Goal: Task Accomplishment & Management: Use online tool/utility

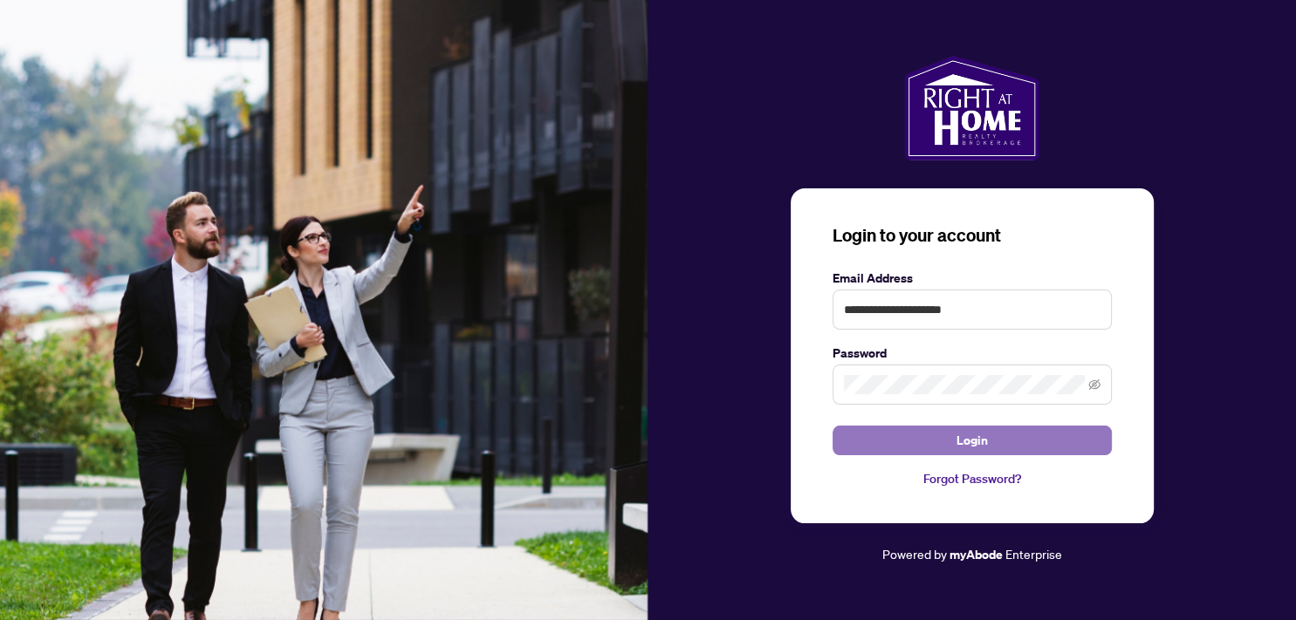
click at [944, 441] on button "Login" at bounding box center [972, 441] width 279 height 30
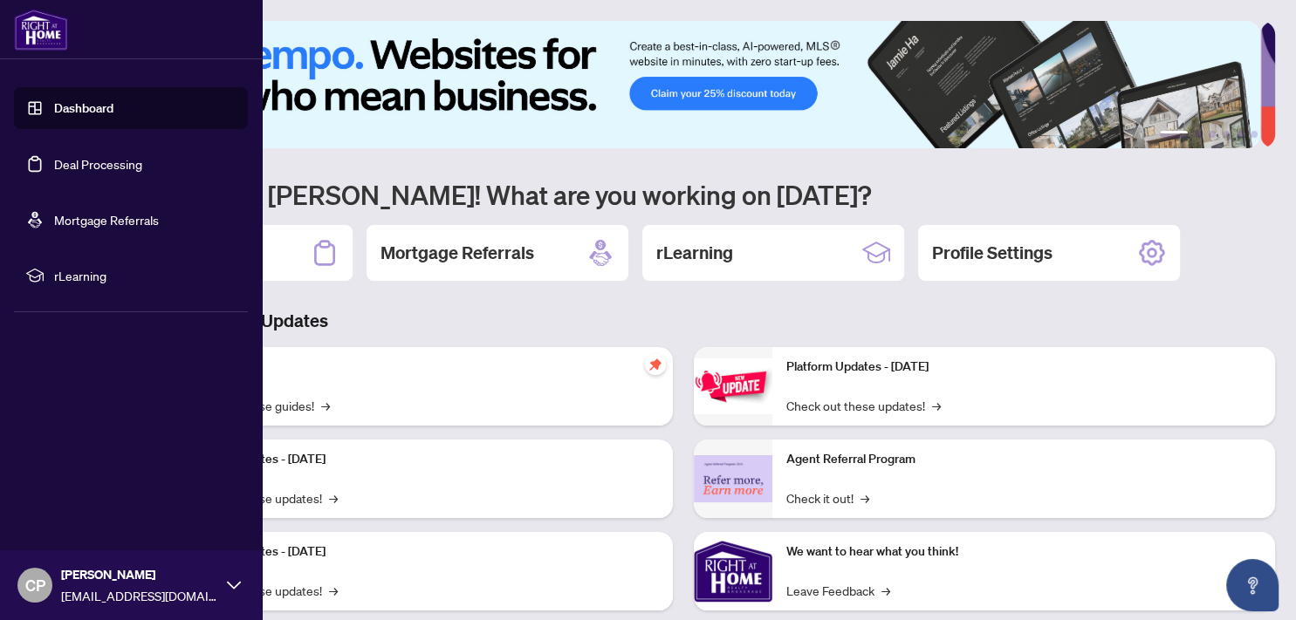
click at [90, 160] on link "Deal Processing" at bounding box center [98, 164] width 88 height 16
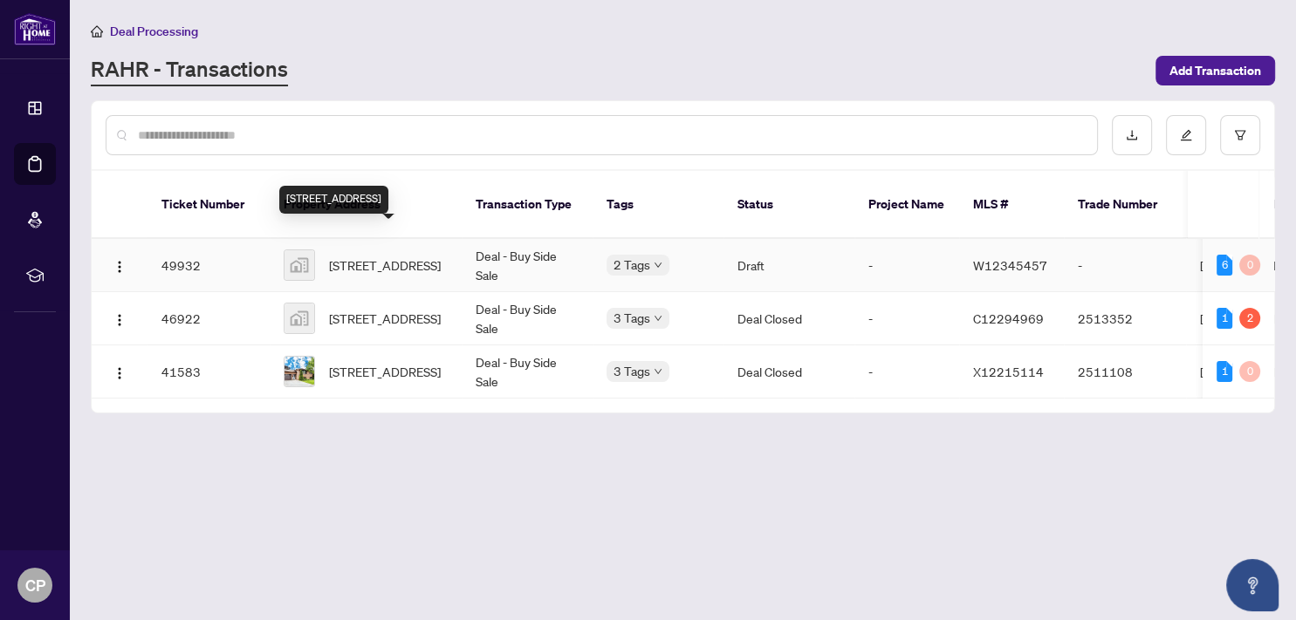
click at [390, 256] on span "[STREET_ADDRESS]" at bounding box center [385, 265] width 112 height 19
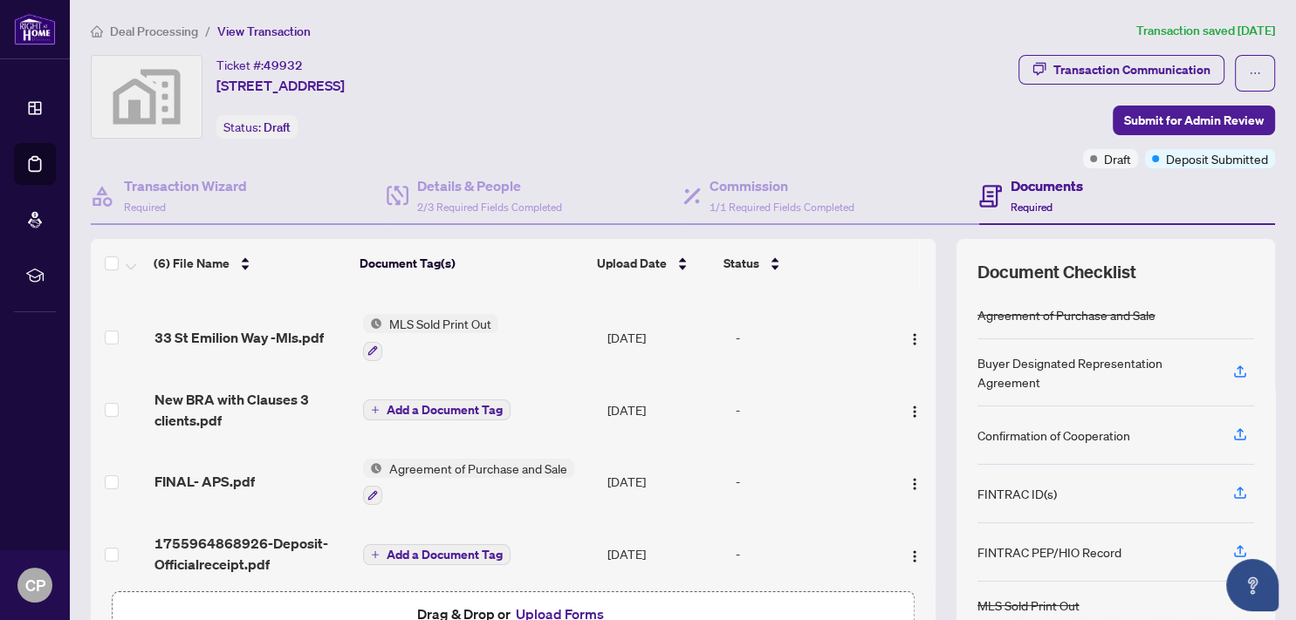
scroll to position [139, 0]
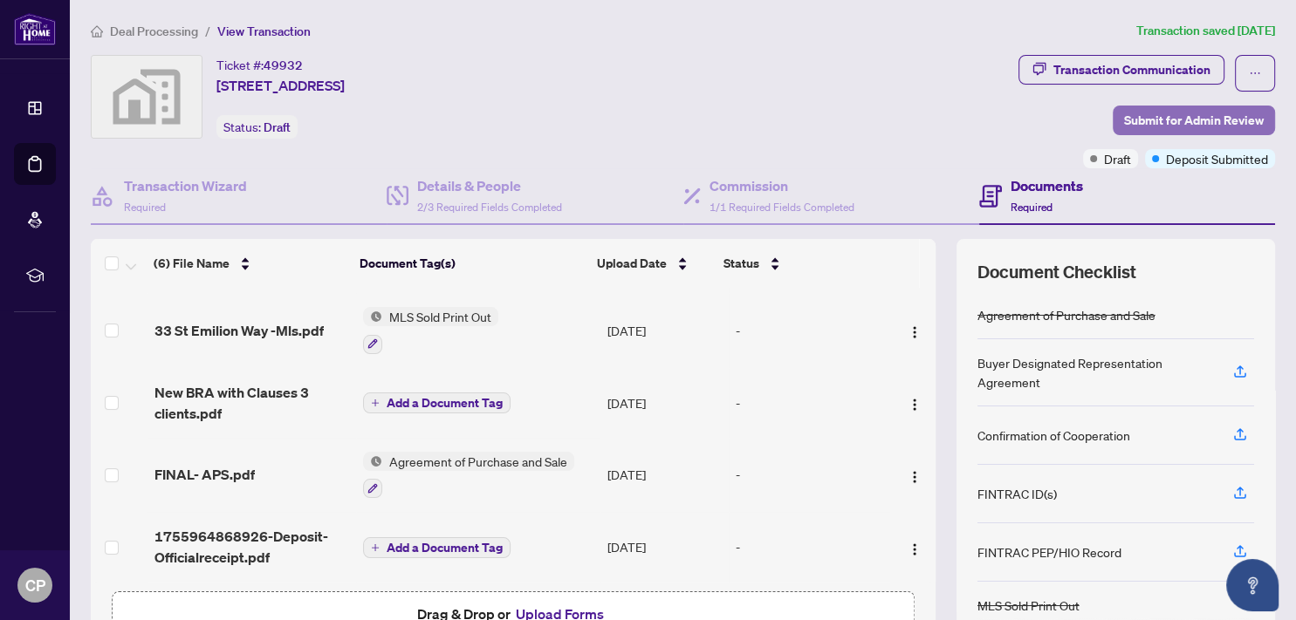
click at [1177, 116] on span "Submit for Admin Review" at bounding box center [1194, 120] width 140 height 28
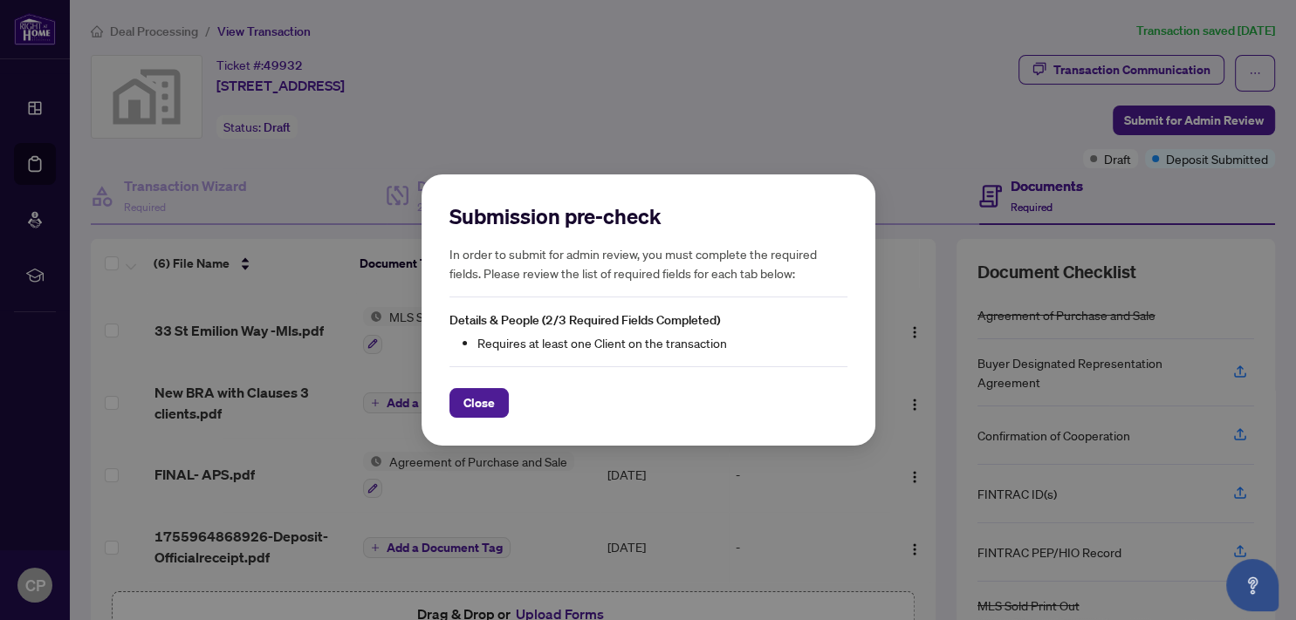
click at [1000, 110] on div "Submission pre-check In order to submit for admin review, you must complete the…" at bounding box center [648, 310] width 1296 height 620
click at [466, 404] on span "Close" at bounding box center [478, 403] width 31 height 28
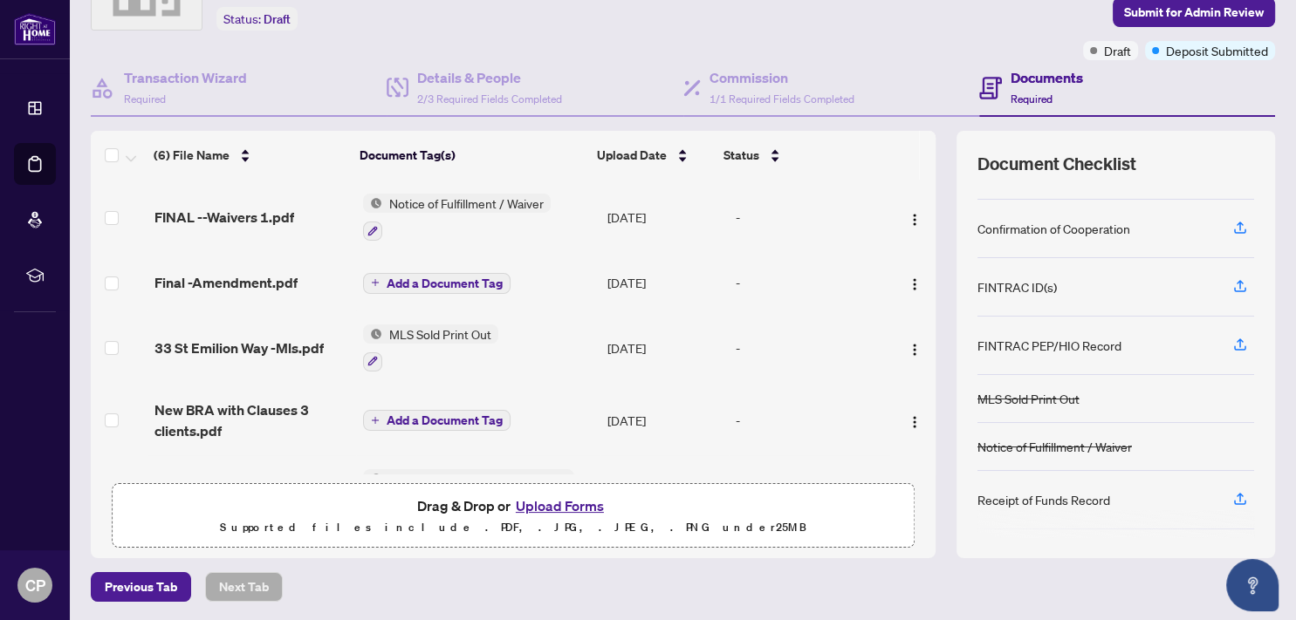
scroll to position [152, 0]
click at [1237, 440] on icon "button" at bounding box center [1240, 444] width 7 height 9
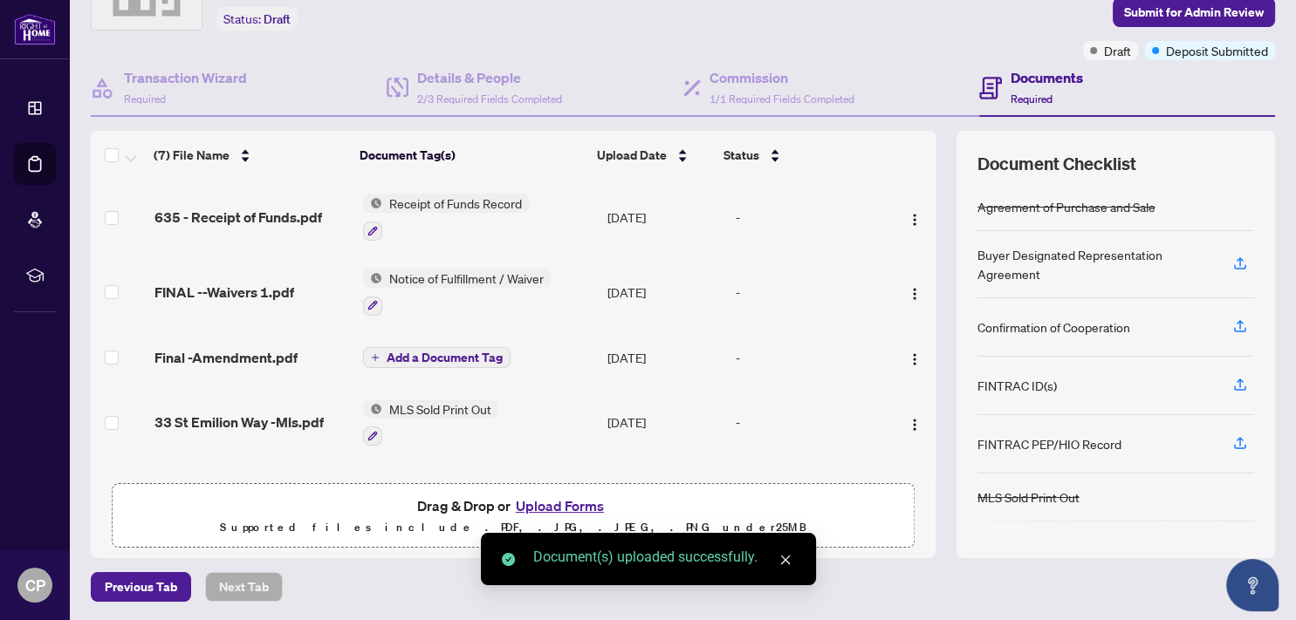
click at [783, 559] on icon "close" at bounding box center [785, 561] width 10 height 10
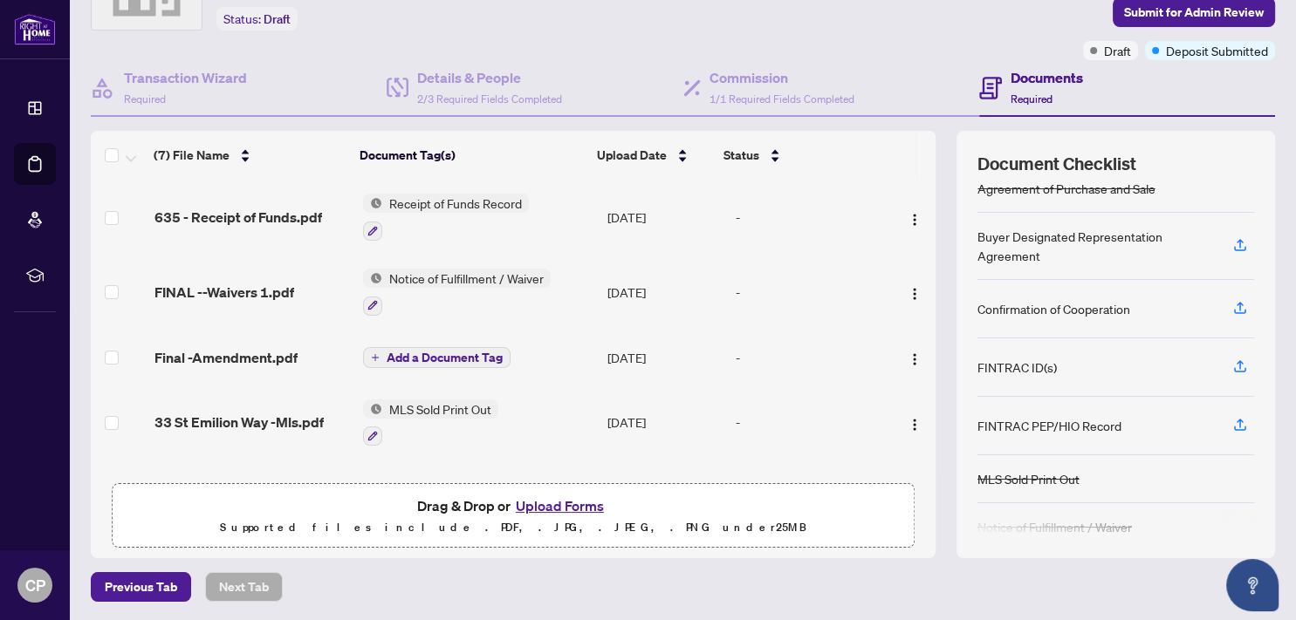
scroll to position [0, 0]
